Goal: Information Seeking & Learning: Learn about a topic

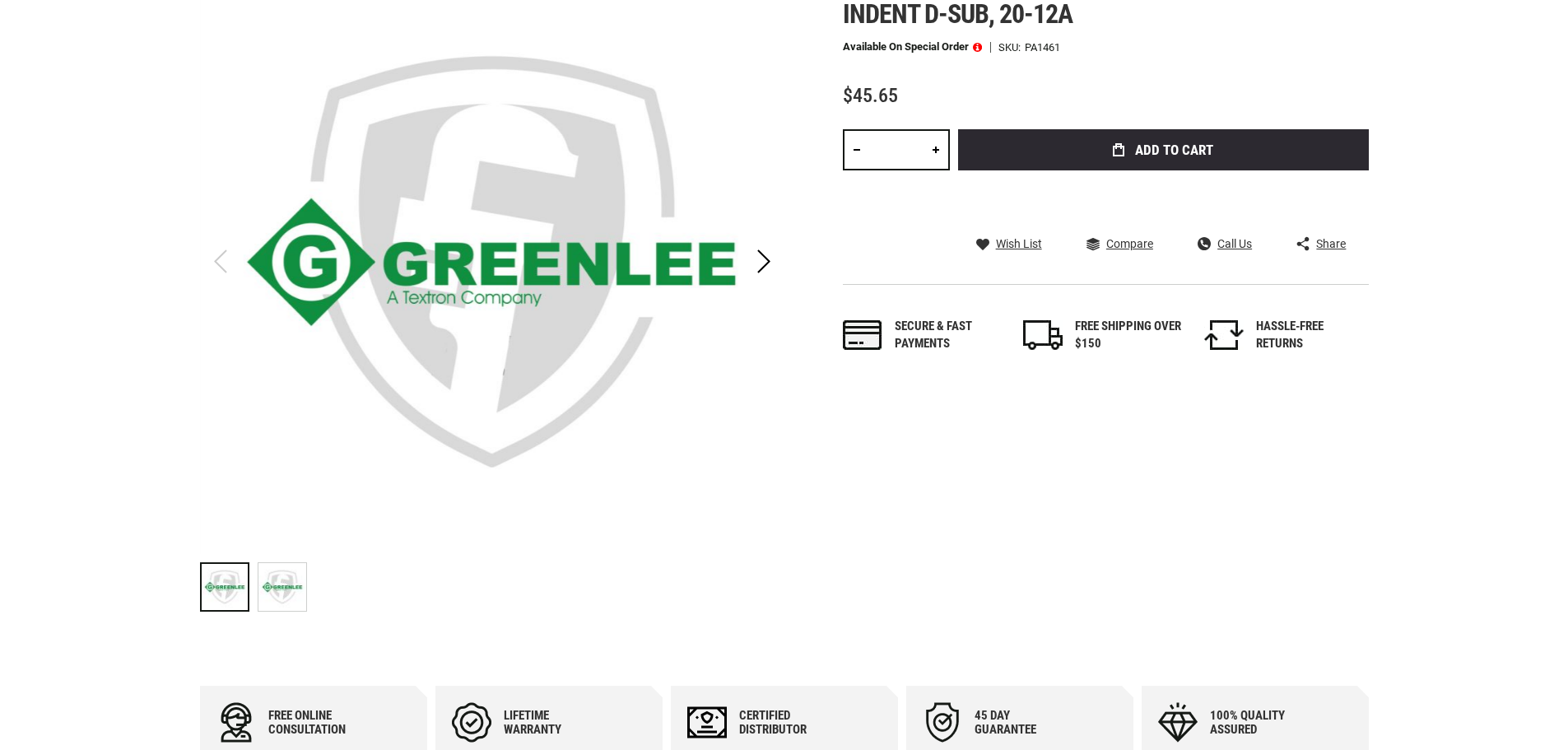
scroll to position [411, 0]
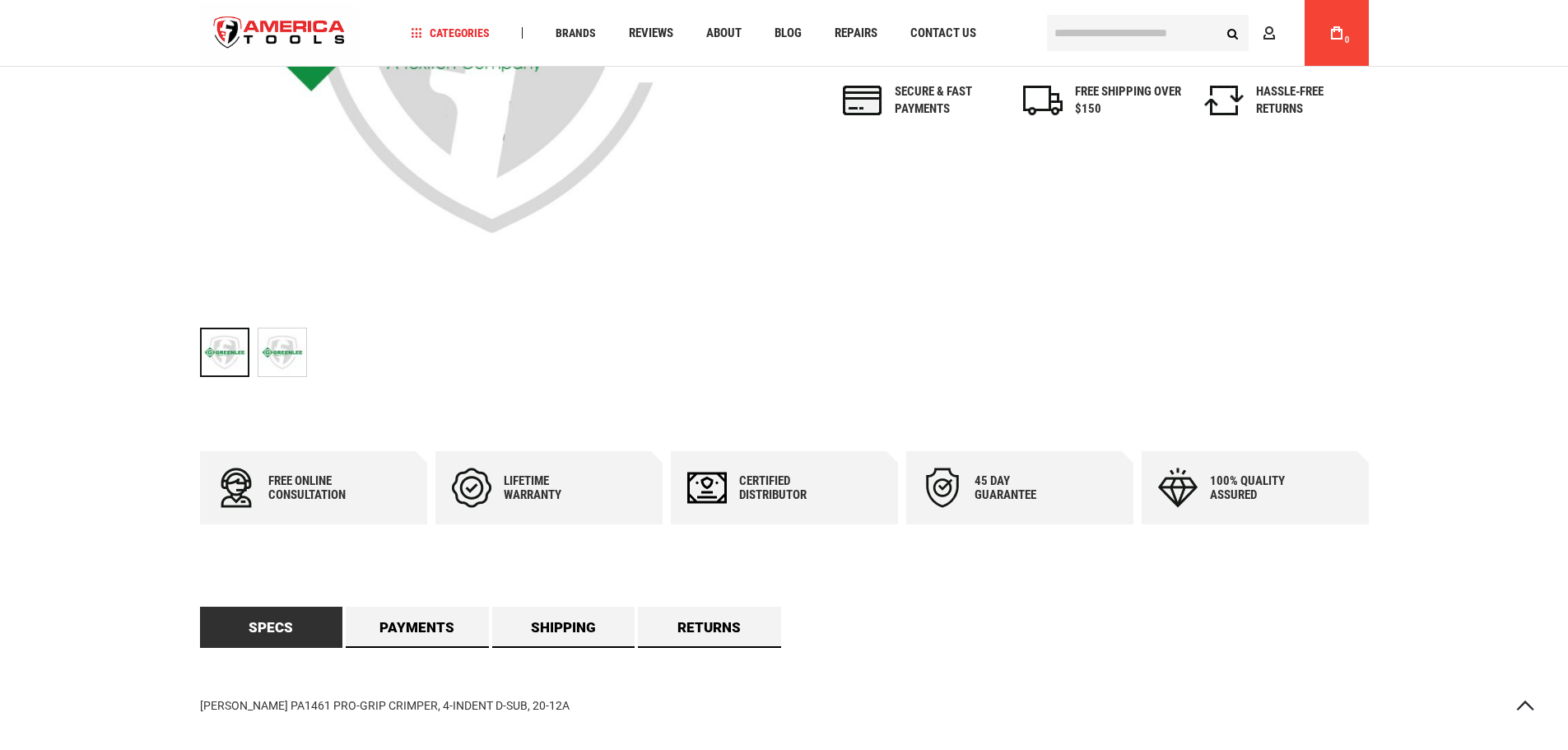
click at [295, 356] on img "Greenlee PA1461 PRO-GRIP CRIMPER, 4-INDENT D-SUB, 20-12A" at bounding box center [282, 352] width 48 height 48
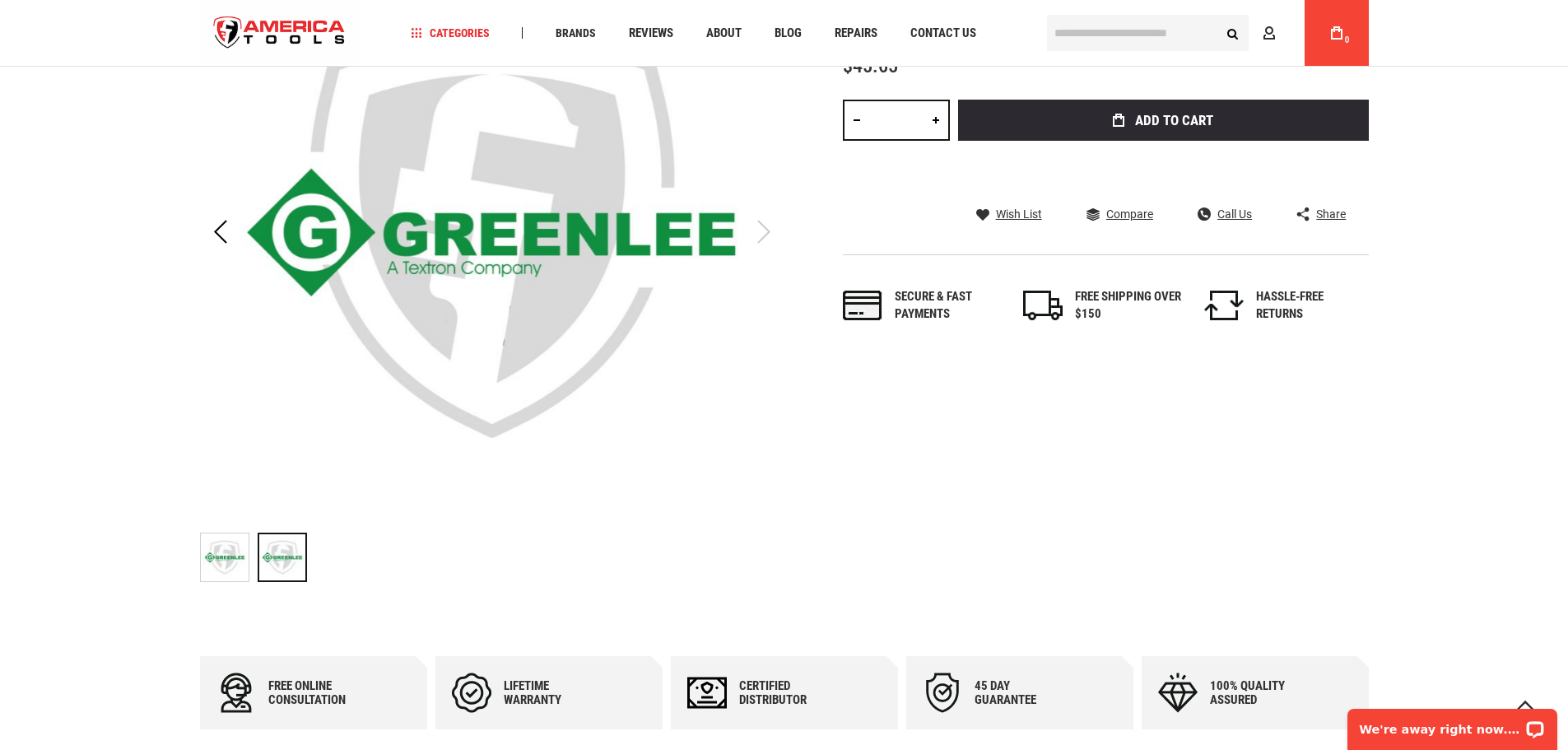
scroll to position [247, 0]
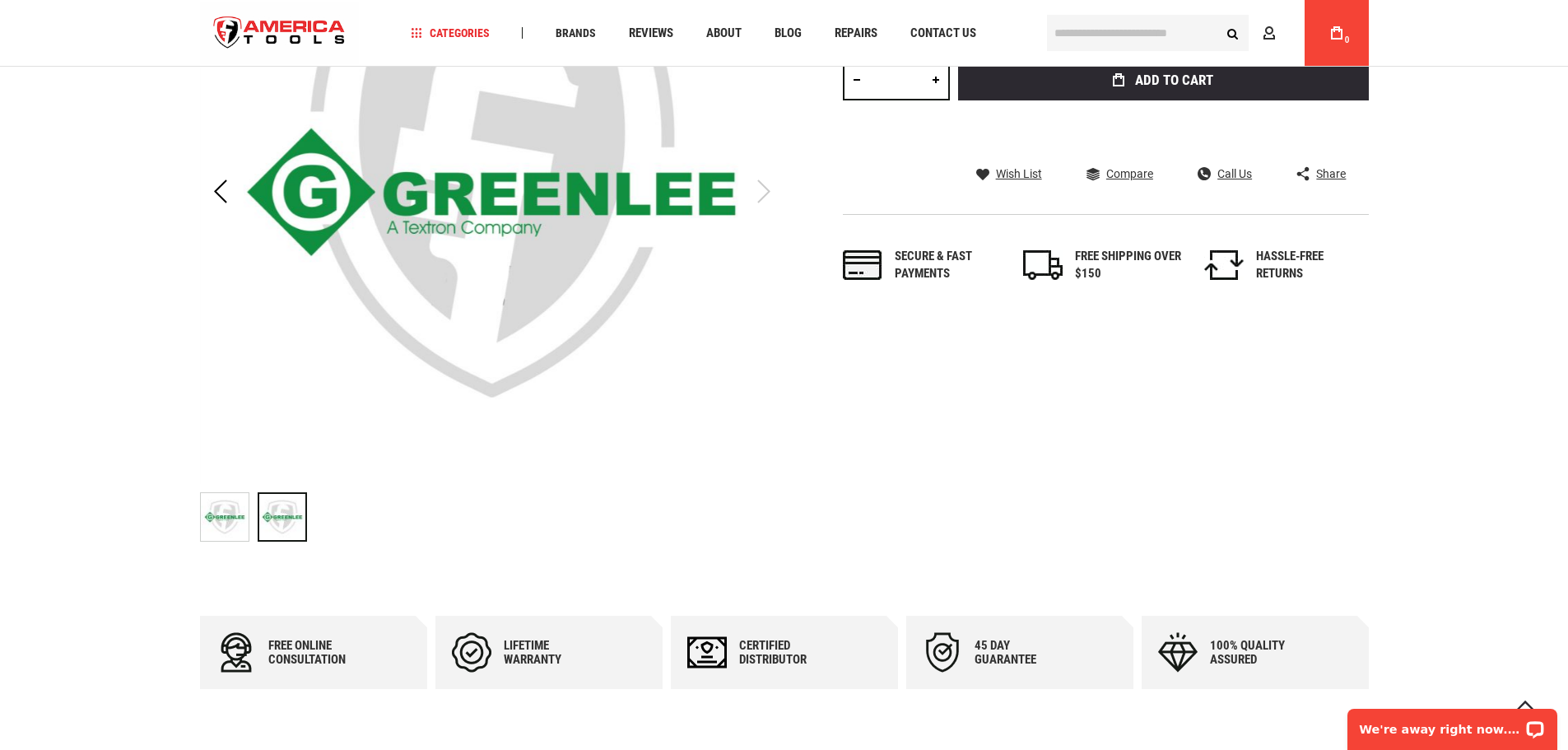
click at [229, 493] on img "Greenlee PA1461 PRO-GRIP CRIMPER, 4-INDENT D-SUB, 20-12A" at bounding box center [224, 517] width 48 height 48
click at [232, 505] on img "Greenlee PA1461 PRO-GRIP CRIMPER, 4-INDENT D-SUB, 20-12A" at bounding box center [224, 517] width 48 height 48
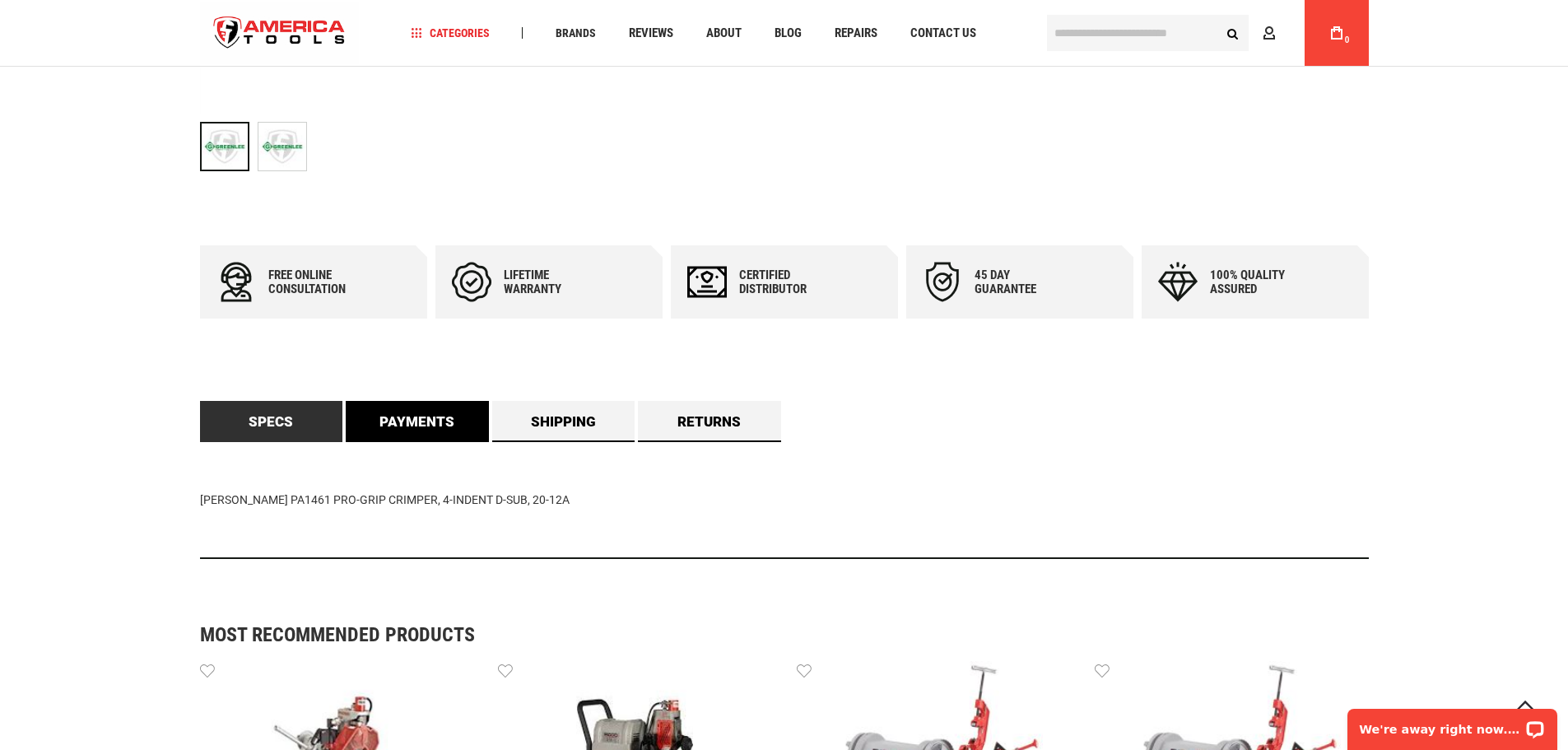
scroll to position [658, 0]
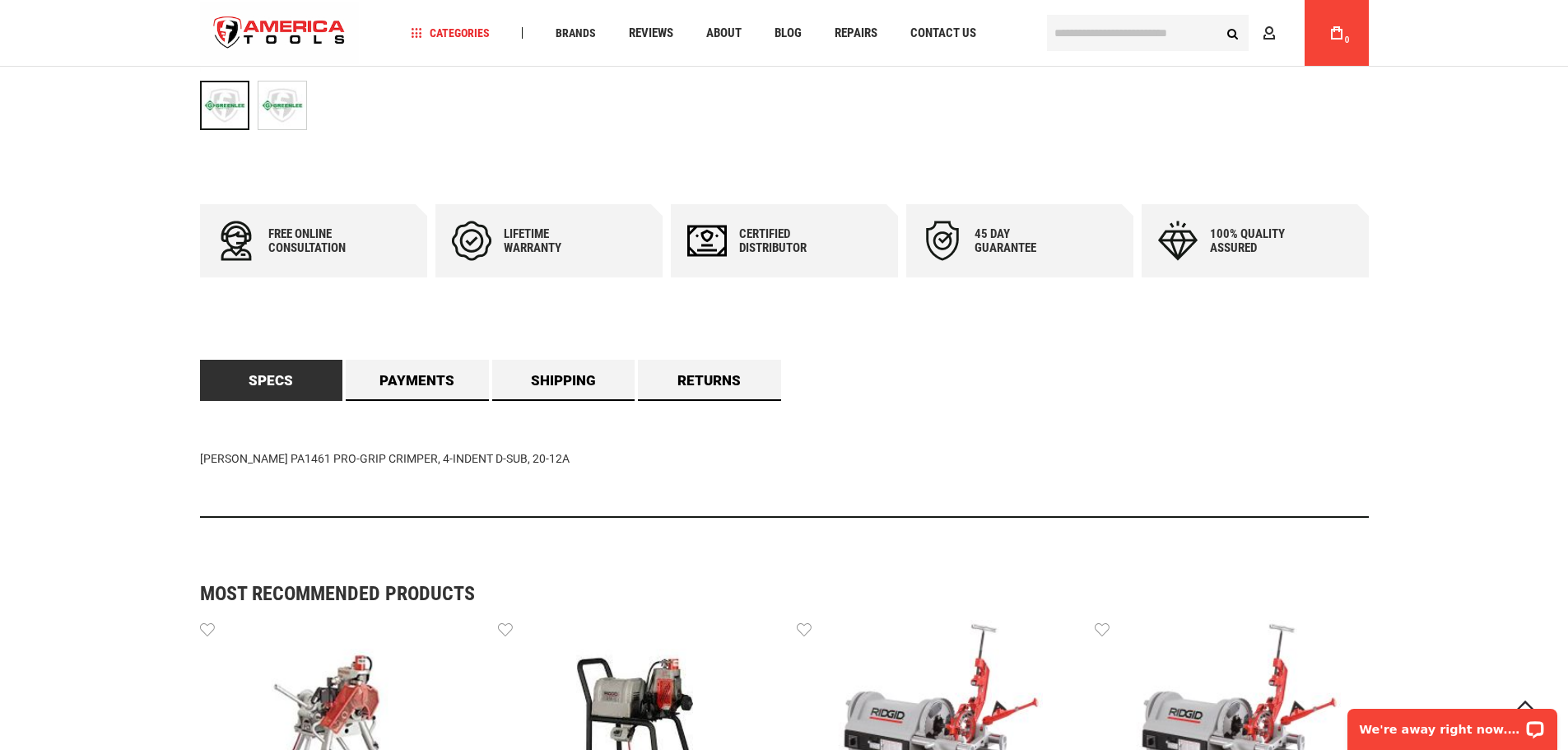
drag, startPoint x: 556, startPoint y: 450, endPoint x: 365, endPoint y: 453, distance: 191.0
click at [365, 453] on div "[PERSON_NAME] PA1461 PRO-GRIP CRIMPER, 4-INDENT D-SUB, 20-12A" at bounding box center [784, 459] width 1169 height 117
click at [435, 376] on link "Payments" at bounding box center [417, 380] width 143 height 41
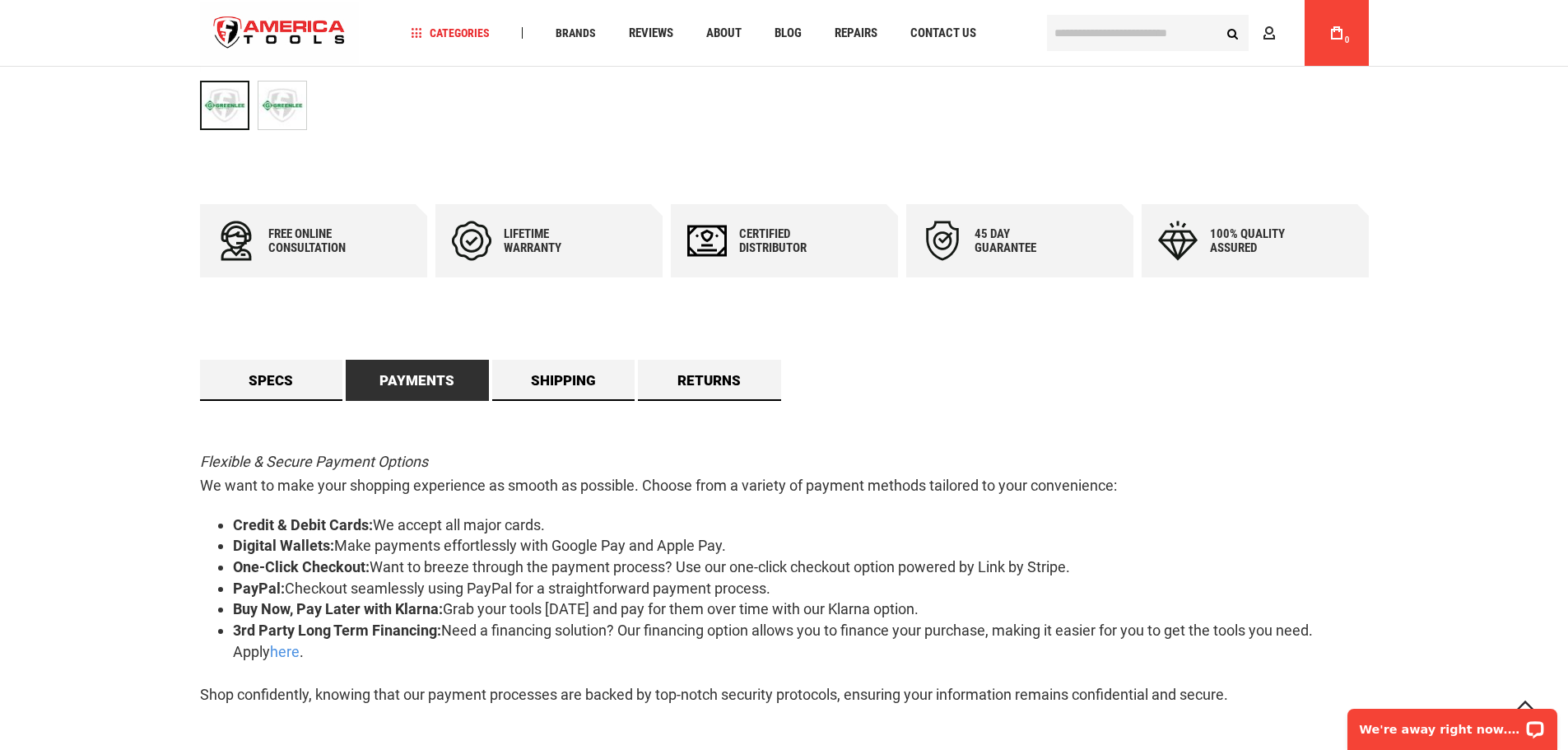
click at [576, 358] on div "Free online consultation Lifetime warranty Certified Distributor 45 day Guarant…" at bounding box center [784, 495] width 1169 height 582
click at [573, 367] on link "Shipping" at bounding box center [564, 380] width 143 height 41
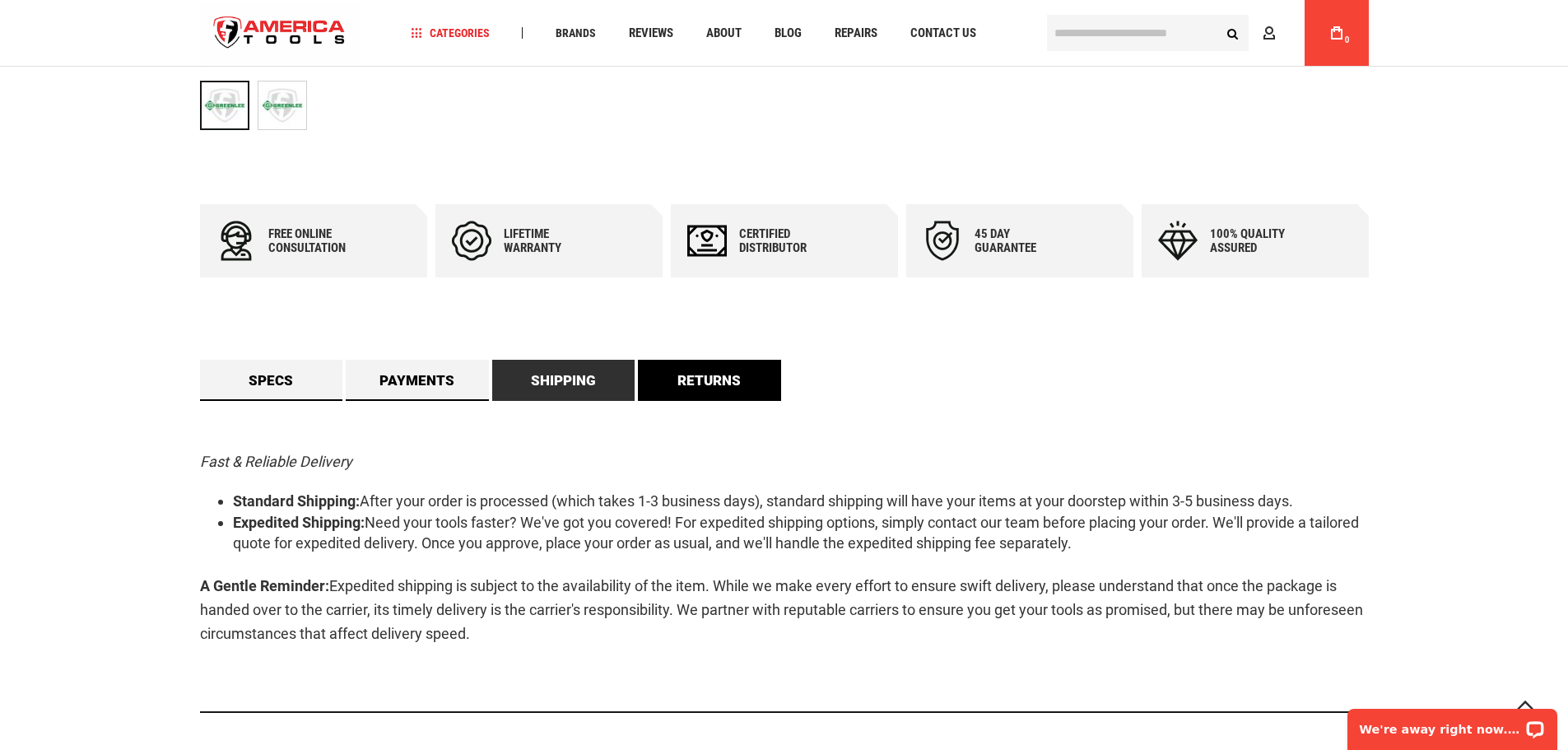
click at [696, 366] on link "Returns" at bounding box center [709, 380] width 143 height 41
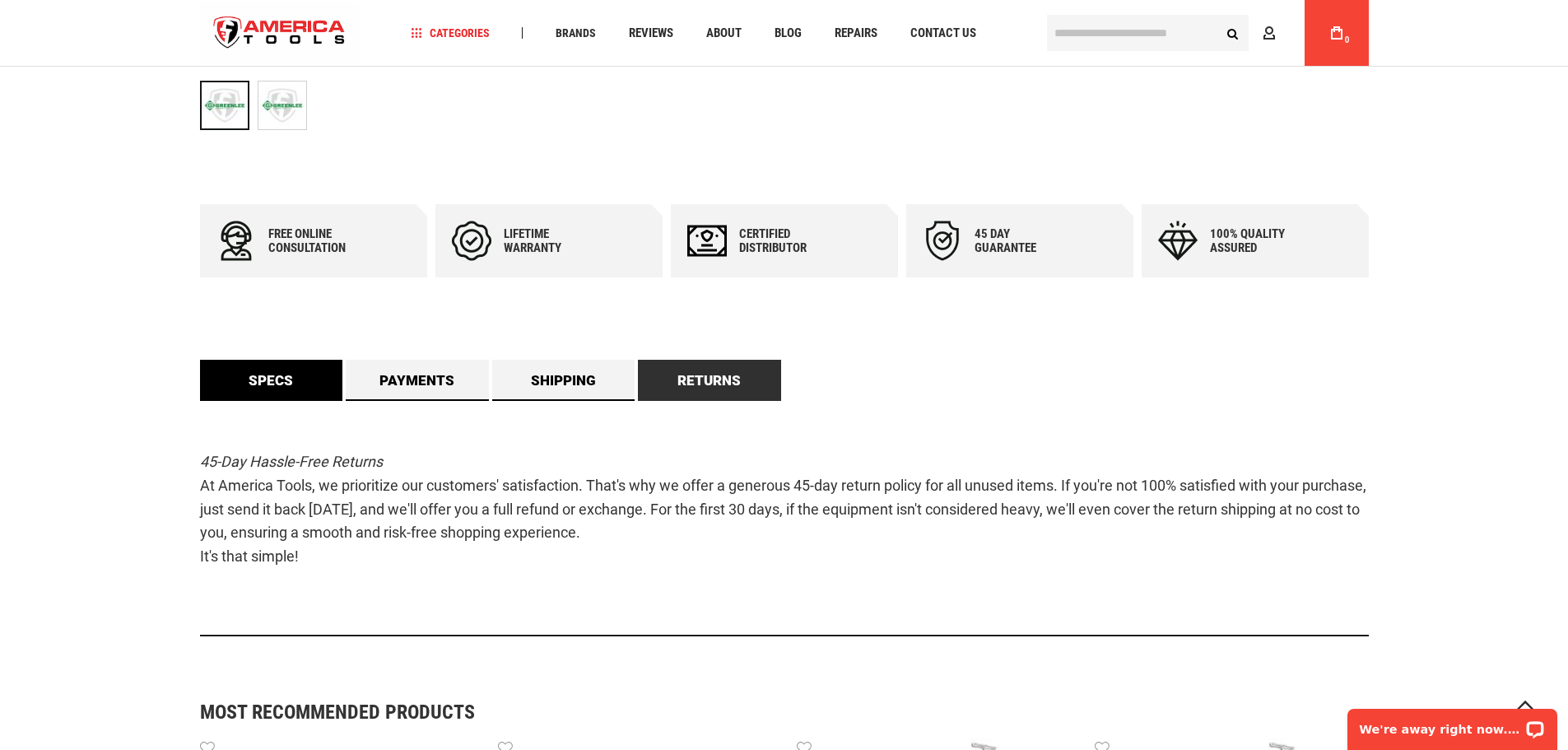
click at [306, 378] on link "Specs" at bounding box center [272, 380] width 143 height 41
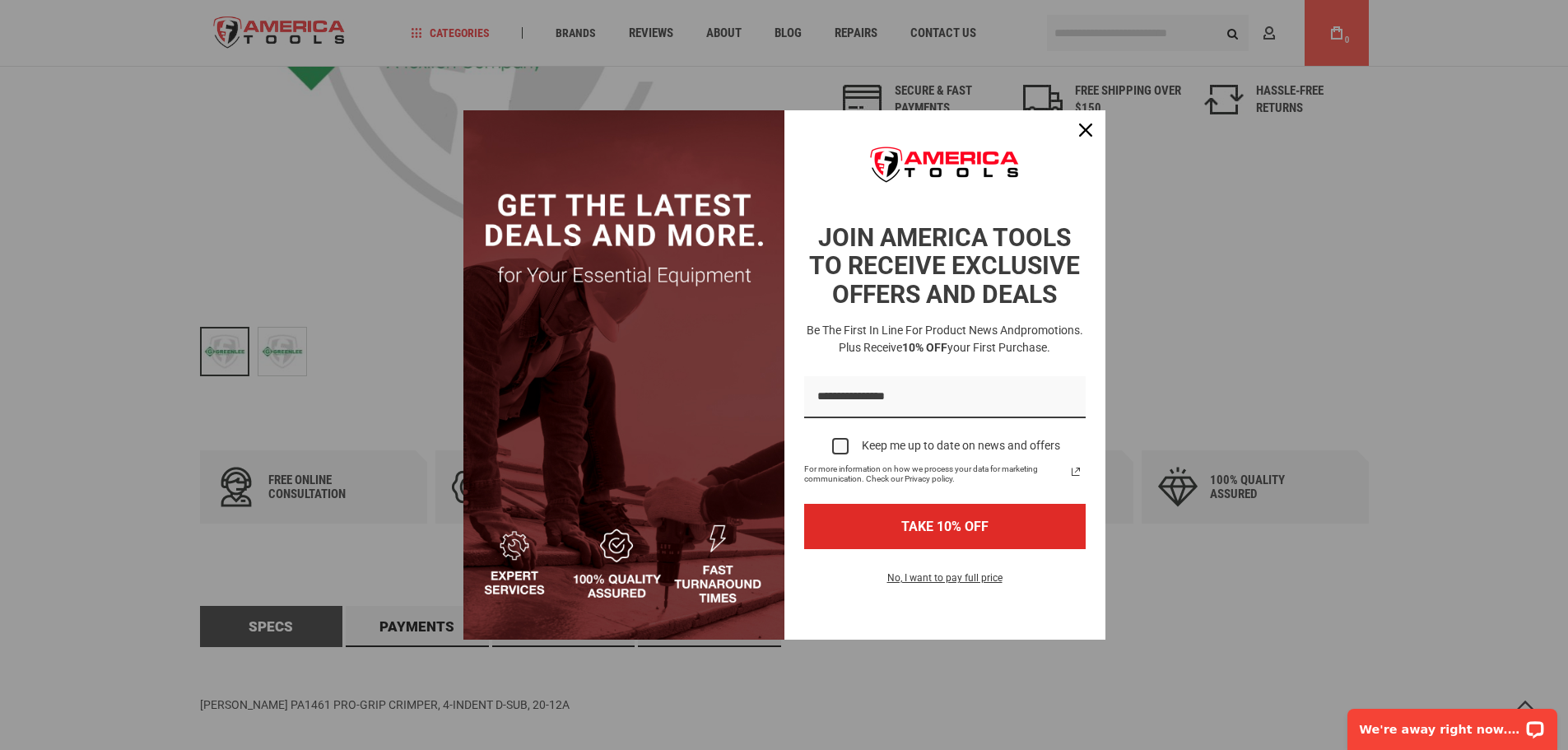
scroll to position [449, 0]
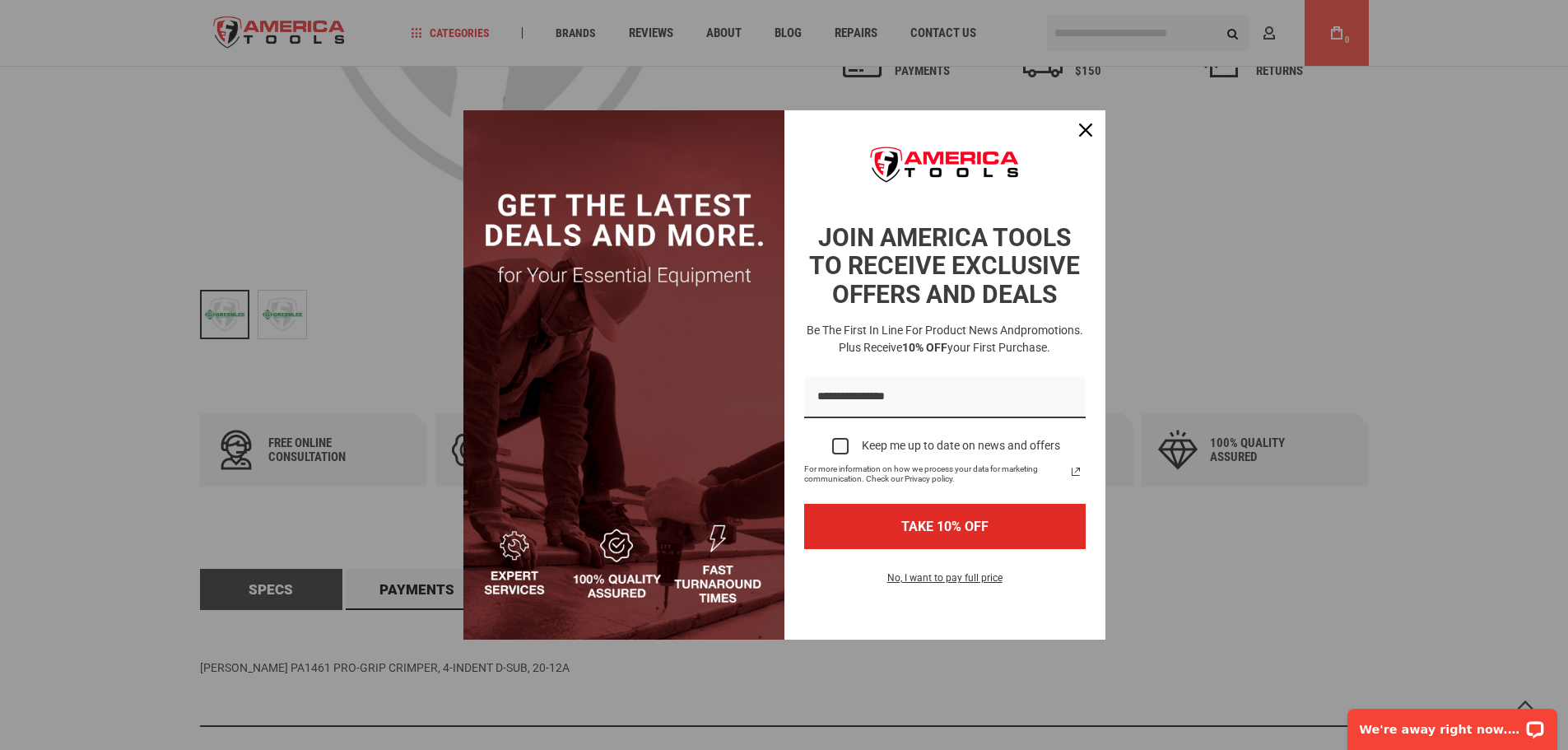
drag, startPoint x: 335, startPoint y: 448, endPoint x: 368, endPoint y: 437, distance: 34.8
click at [342, 444] on div "Marketing offer form" at bounding box center [784, 375] width 1568 height 750
click at [1078, 131] on div "Close" at bounding box center [1085, 130] width 26 height 26
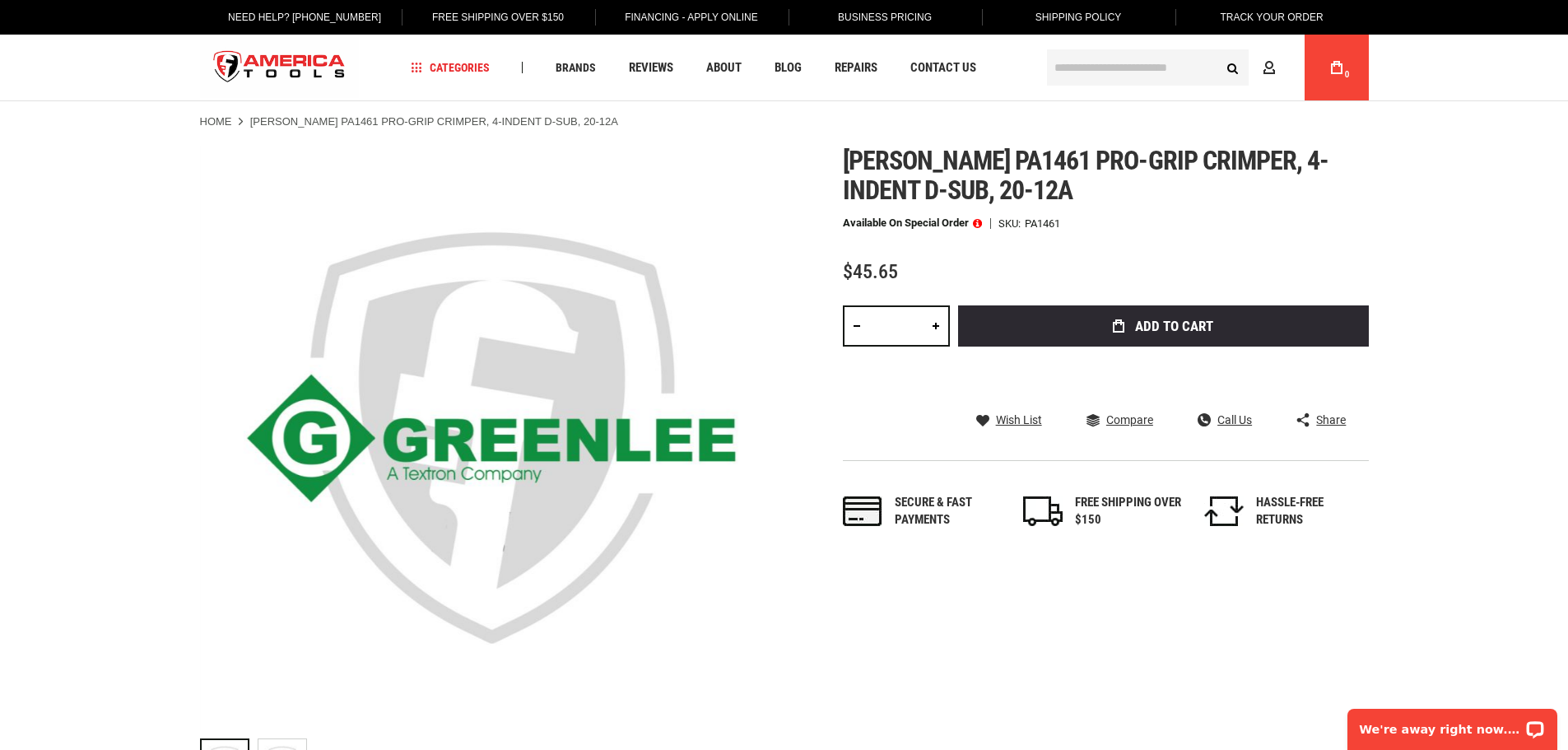
scroll to position [0, 0]
